Goal: Information Seeking & Learning: Learn about a topic

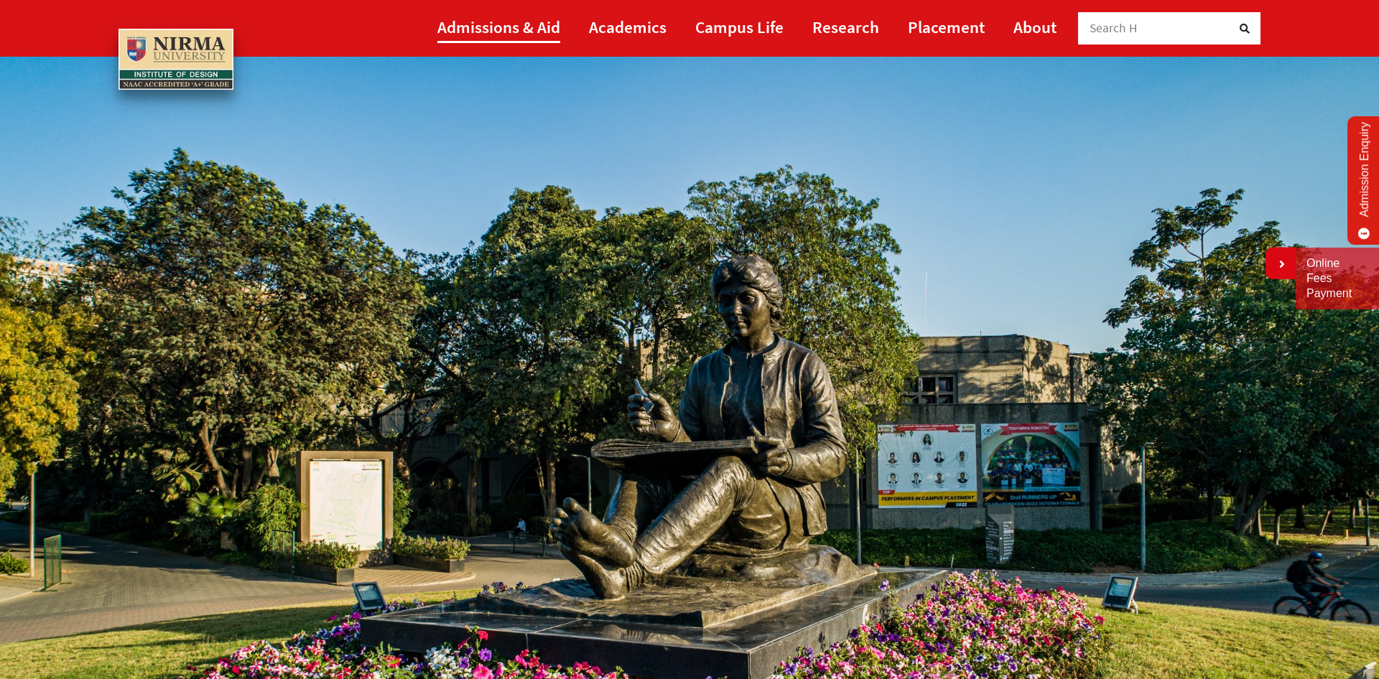
click at [479, 25] on link "Admissions & Aid" at bounding box center [498, 27] width 123 height 32
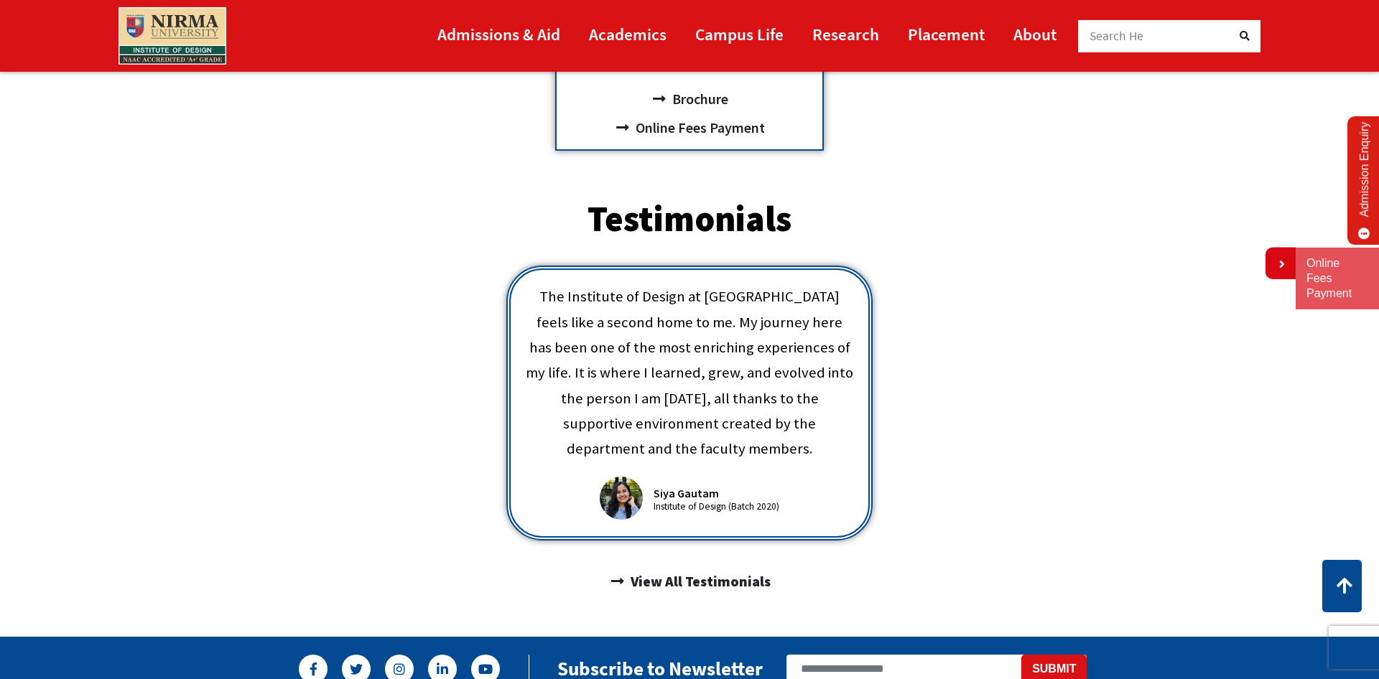
scroll to position [610, 0]
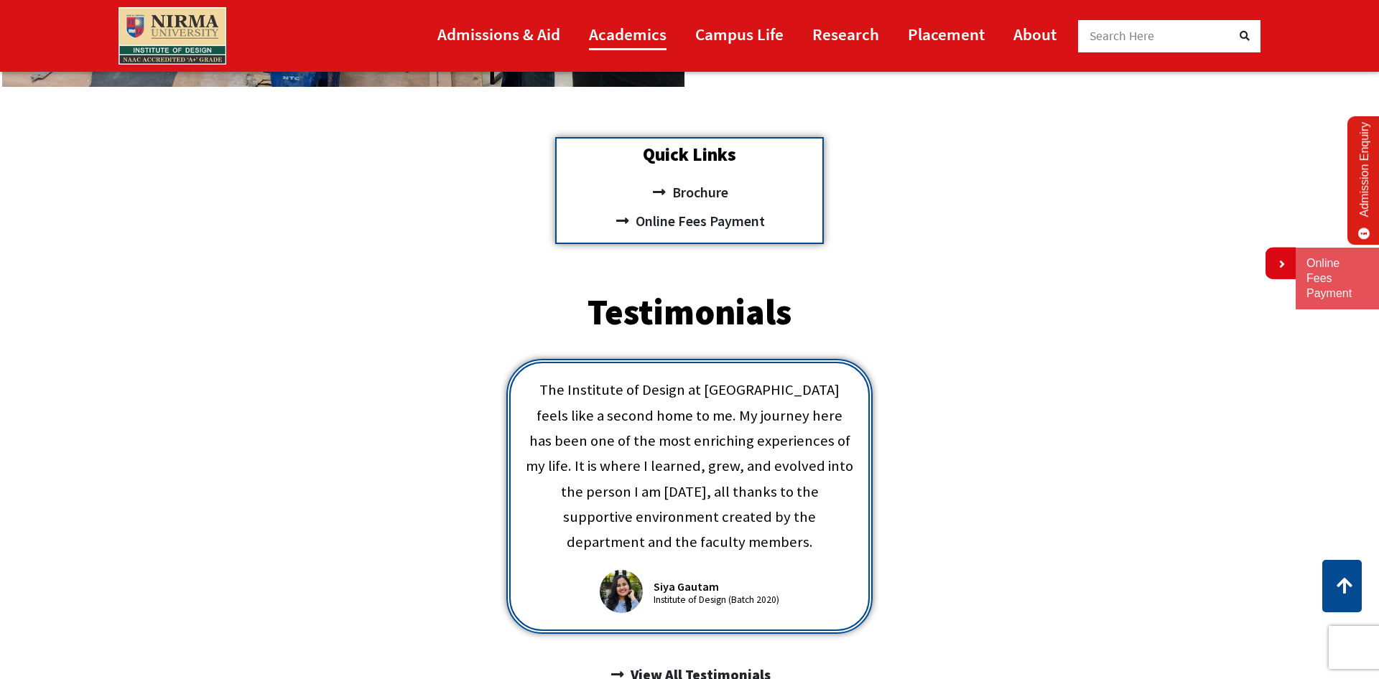
click at [638, 39] on link "Academics" at bounding box center [628, 34] width 78 height 32
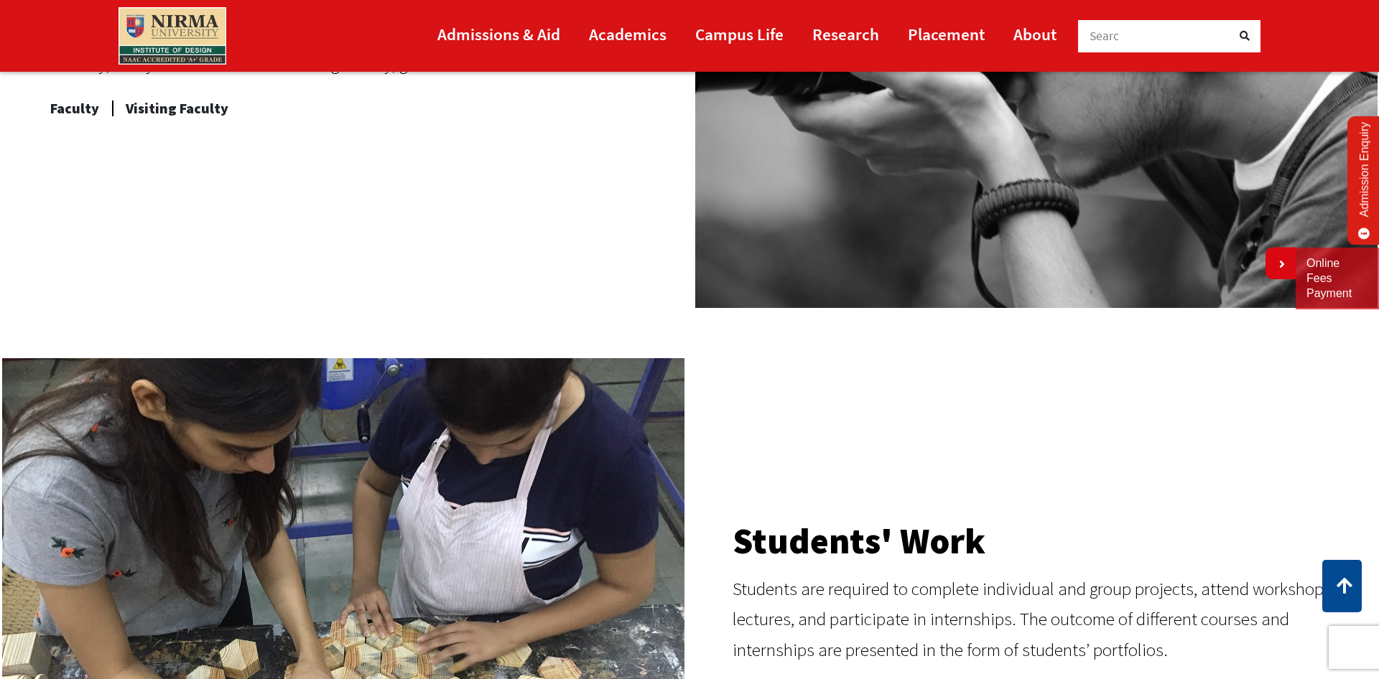
scroll to position [1709, 0]
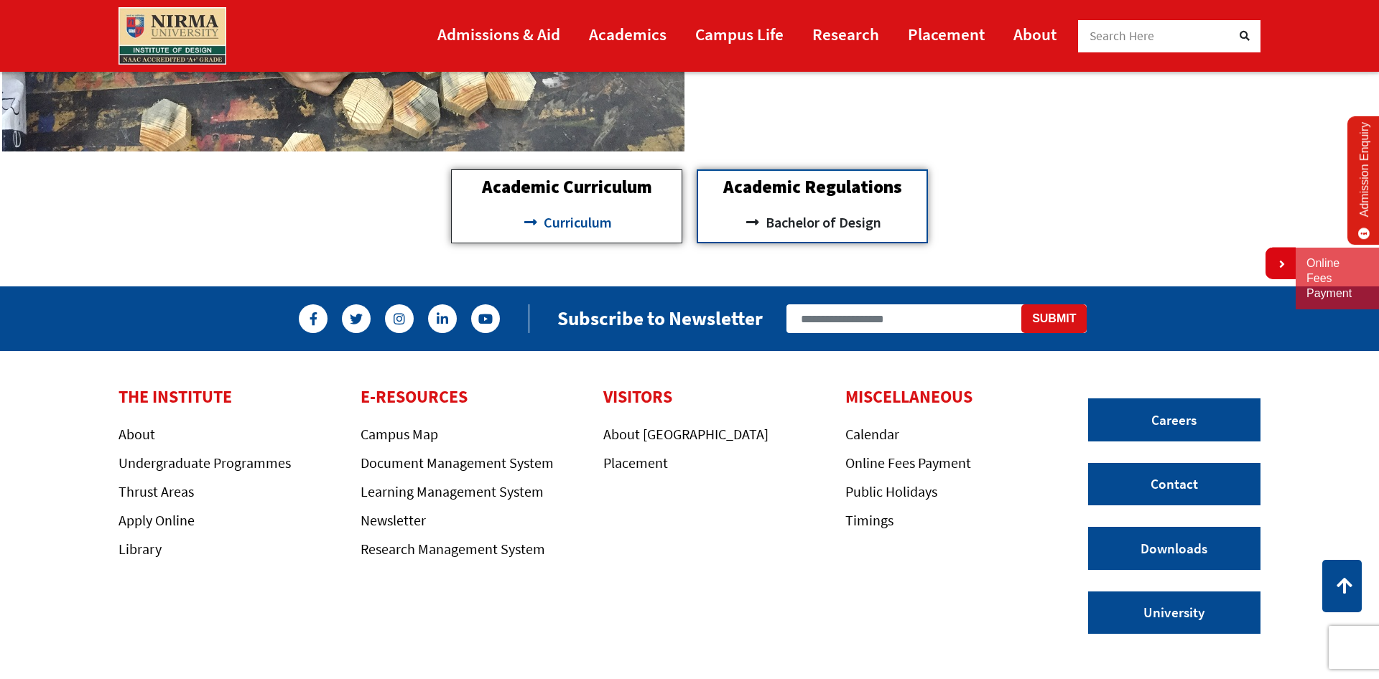
click at [600, 220] on span "Curriculum" at bounding box center [576, 222] width 72 height 24
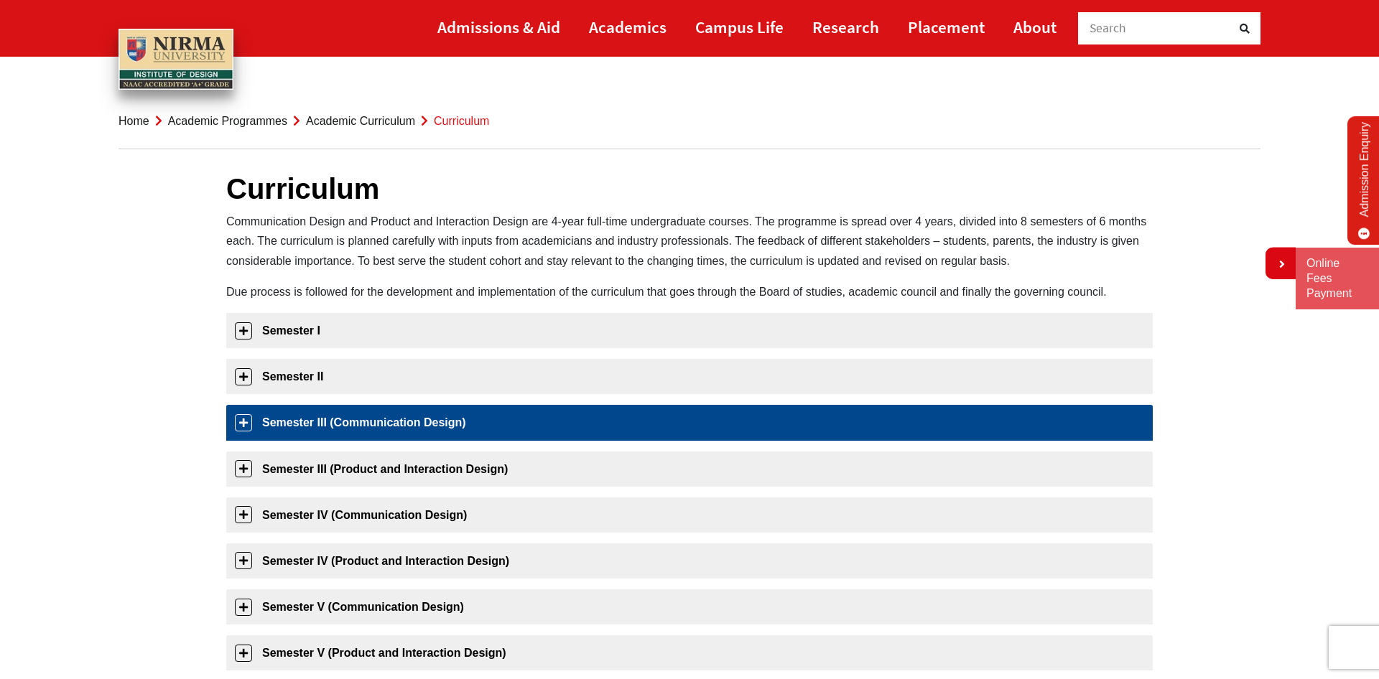
click at [246, 423] on link "Semester III (Communication Design)" at bounding box center [689, 422] width 926 height 35
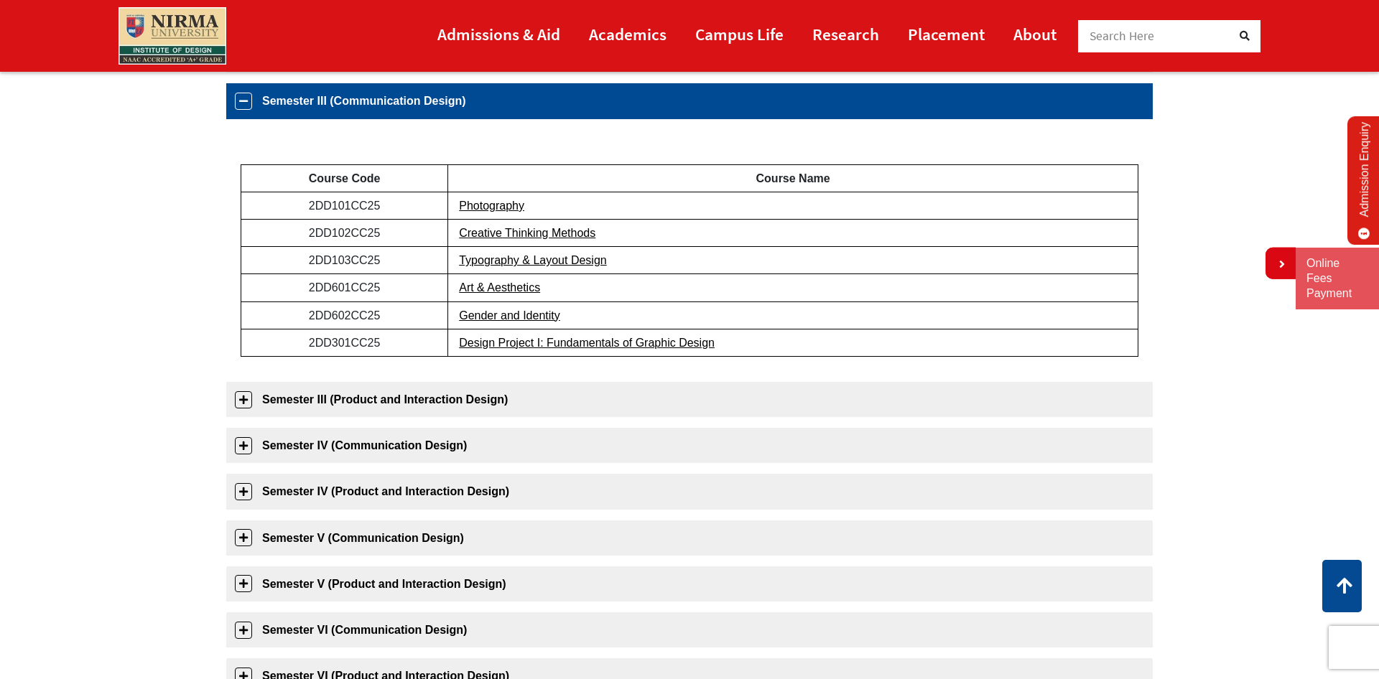
scroll to position [320, 0]
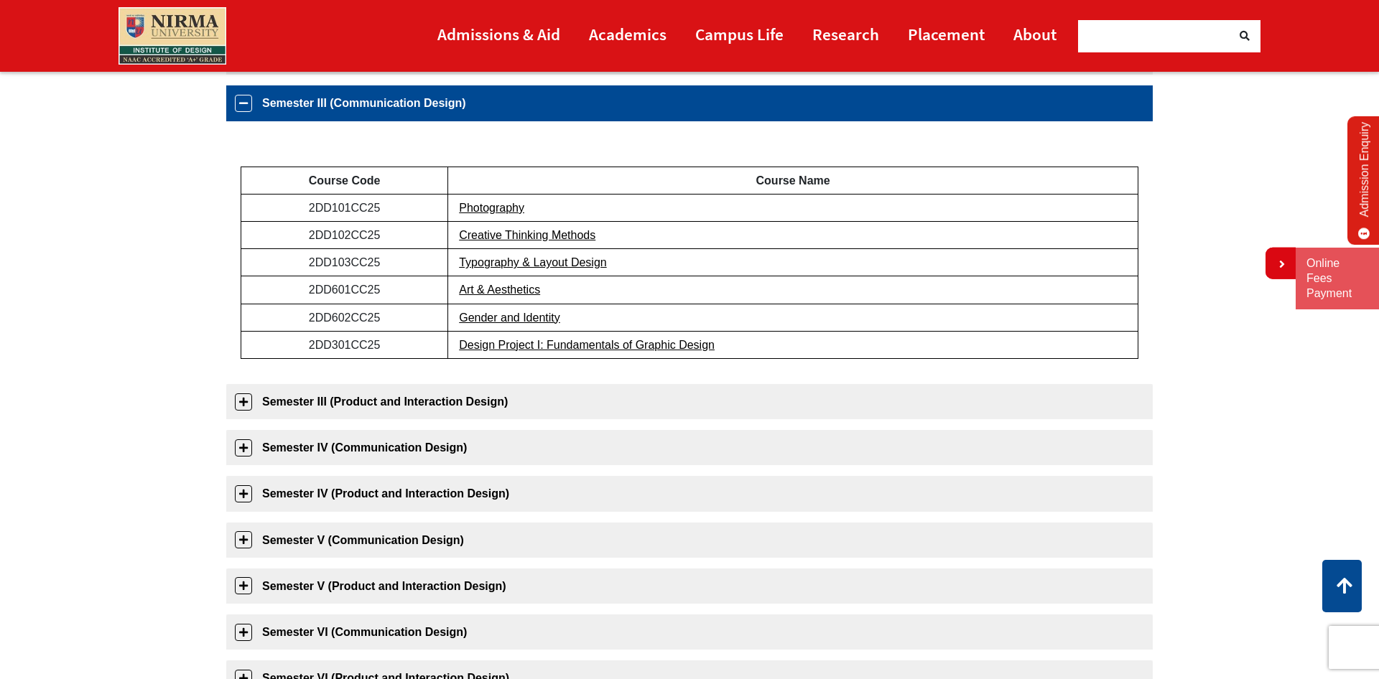
drag, startPoint x: 304, startPoint y: 320, endPoint x: 391, endPoint y: 311, distance: 87.4
click at [391, 311] on td "2DD602CC25" at bounding box center [344, 317] width 207 height 27
drag, startPoint x: 315, startPoint y: 317, endPoint x: 355, endPoint y: 317, distance: 40.2
click at [355, 317] on td "2DD602CC25" at bounding box center [344, 317] width 207 height 27
click at [505, 319] on link "Gender and Identity" at bounding box center [509, 318] width 101 height 12
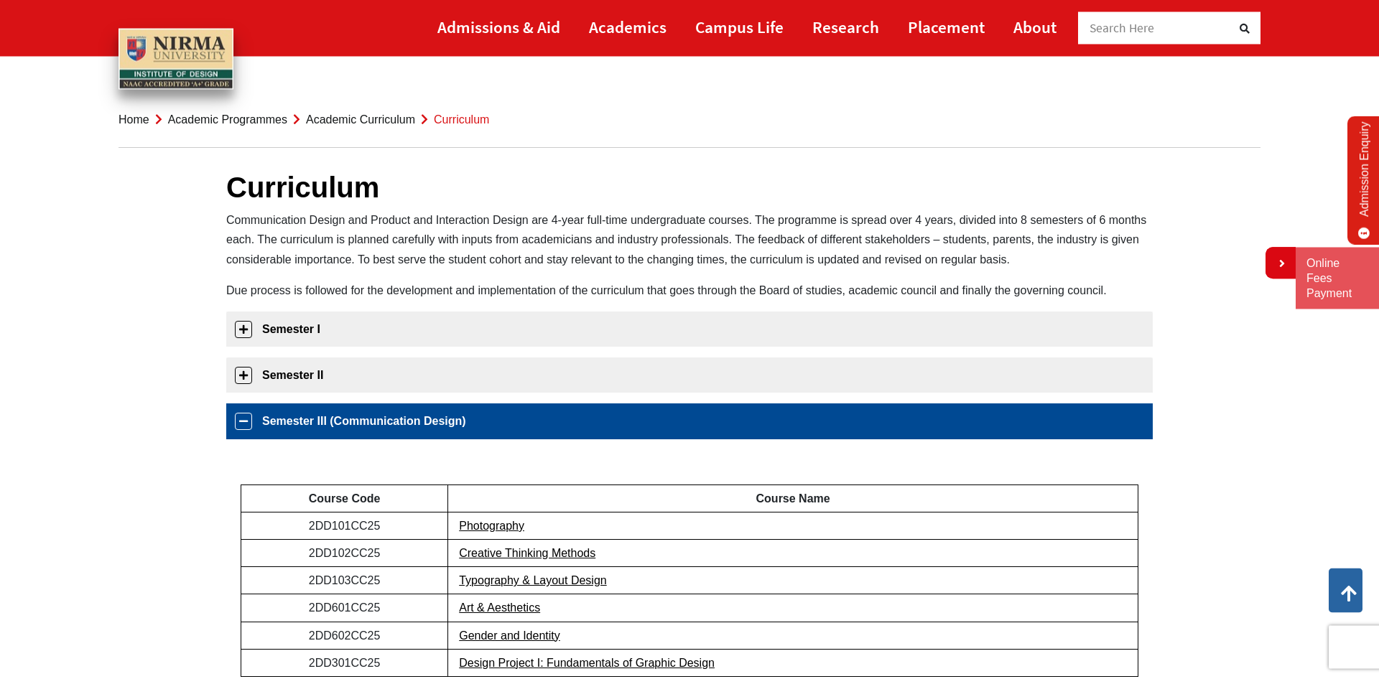
scroll to position [0, 0]
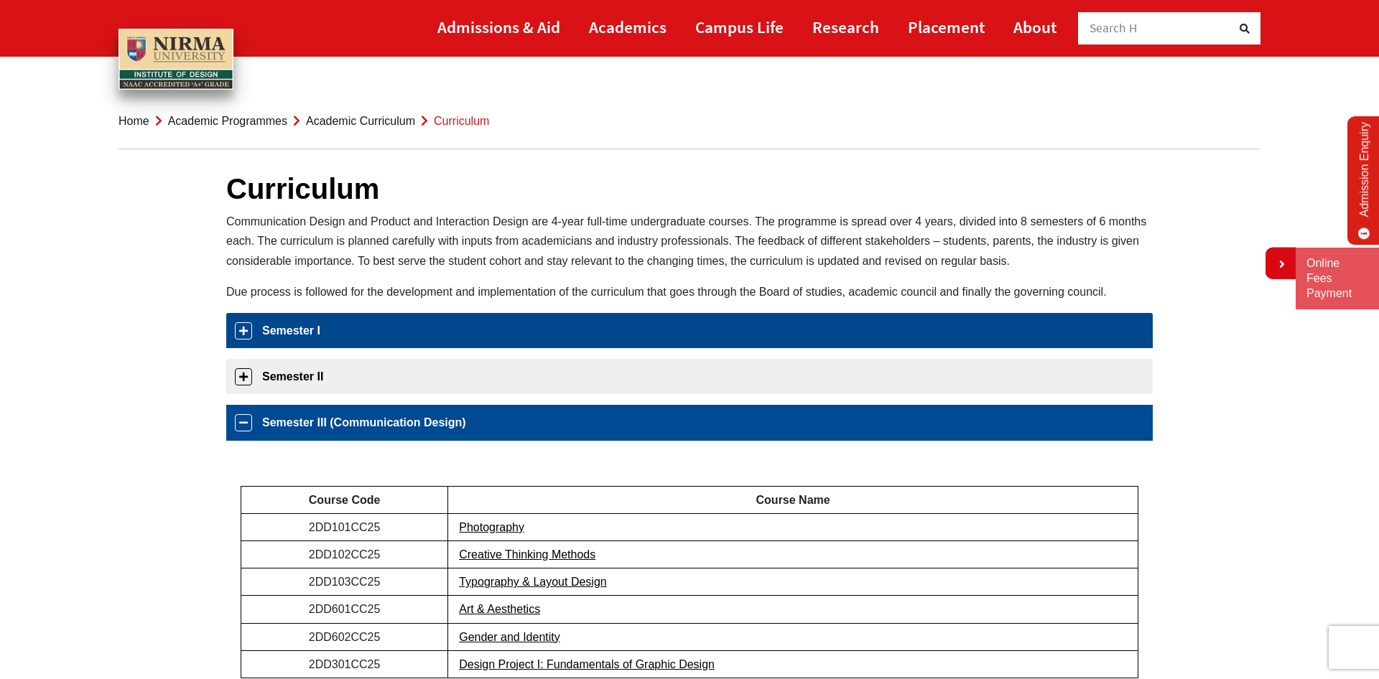
click at [301, 332] on link "Semester I" at bounding box center [689, 330] width 926 height 35
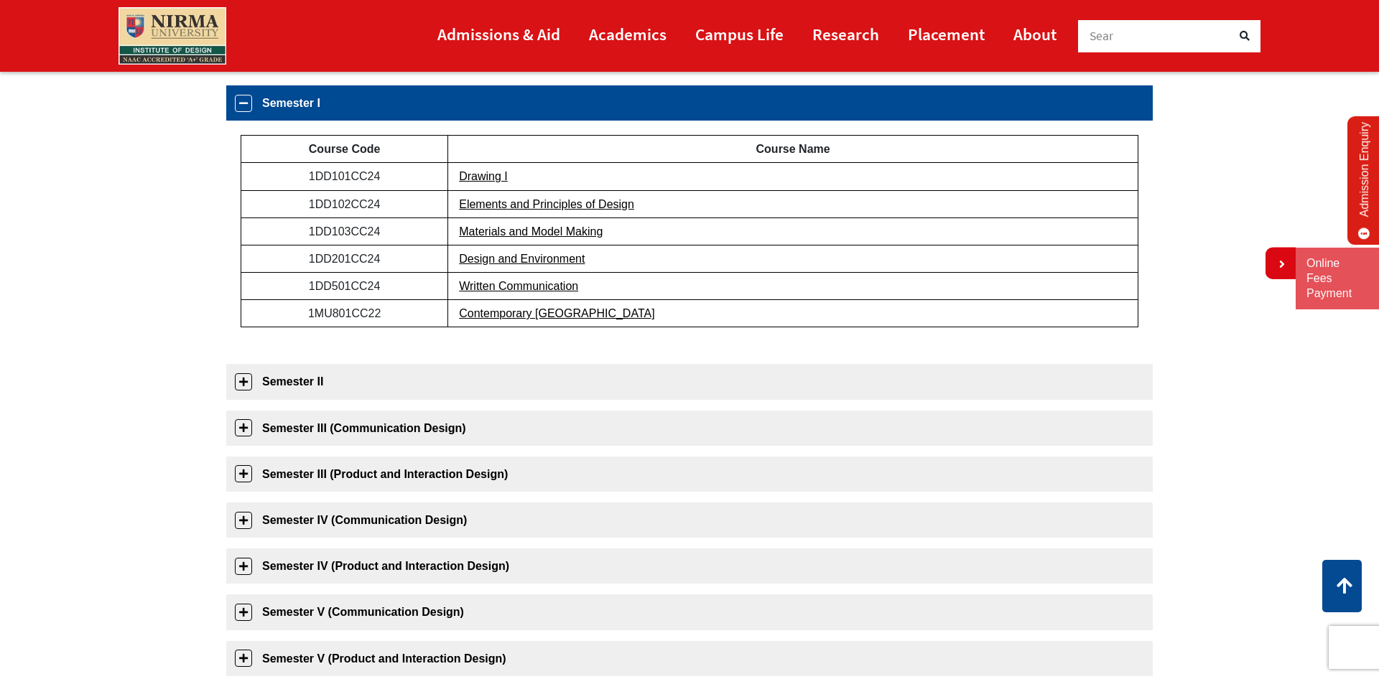
scroll to position [227, 0]
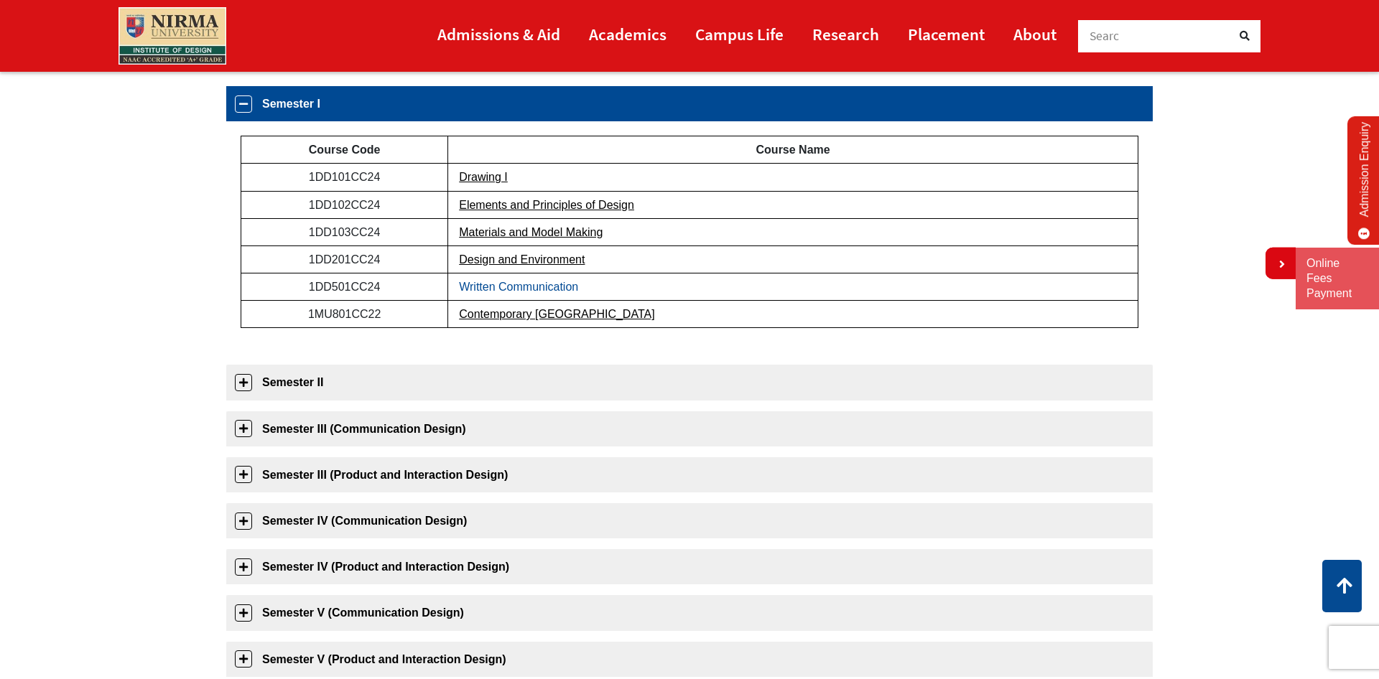
click at [501, 287] on link "Written Communication" at bounding box center [518, 287] width 119 height 12
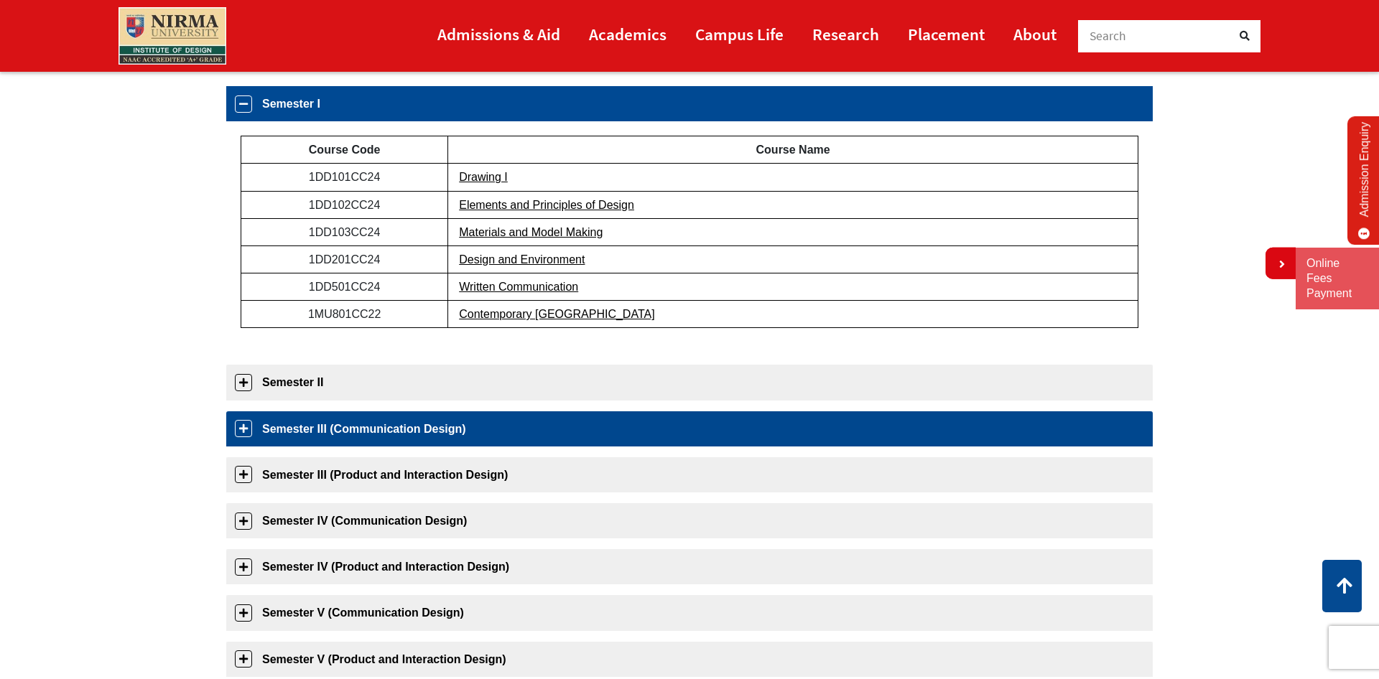
click at [241, 427] on link "Semester III (Communication Design)" at bounding box center [689, 428] width 926 height 35
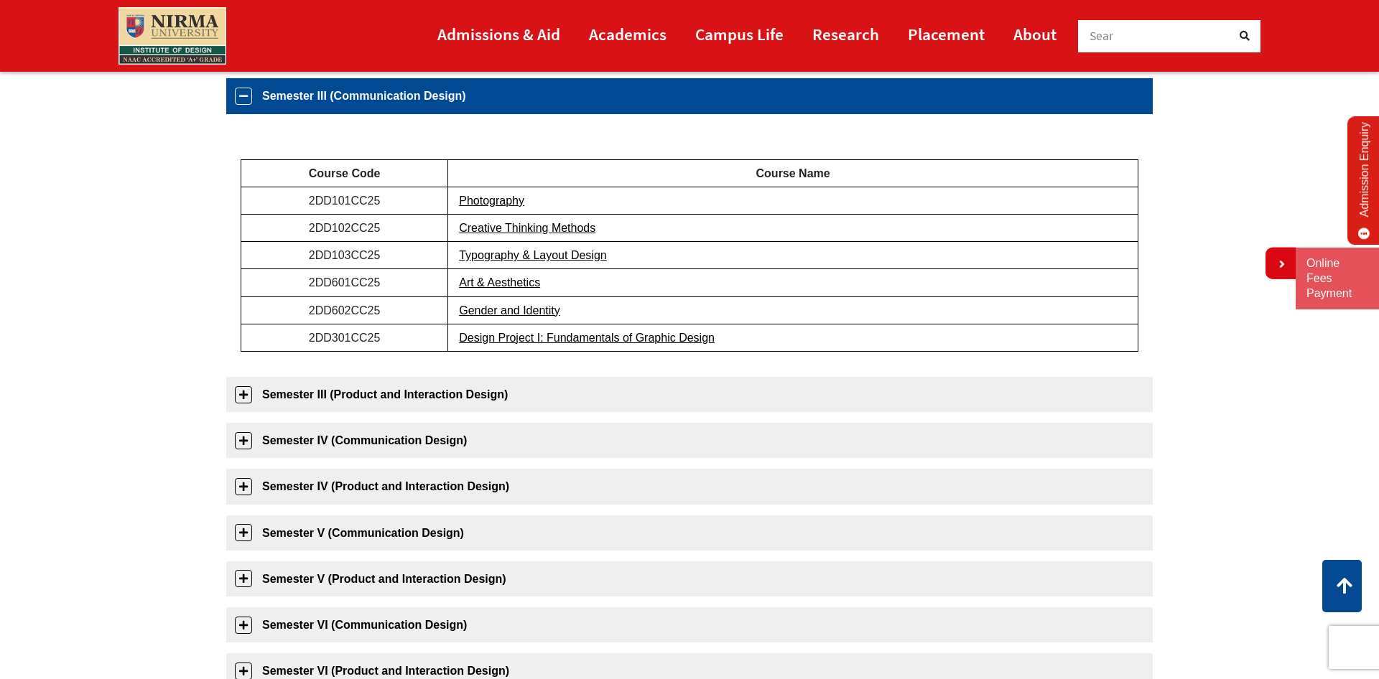
scroll to position [320, 0]
